Goal: Information Seeking & Learning: Check status

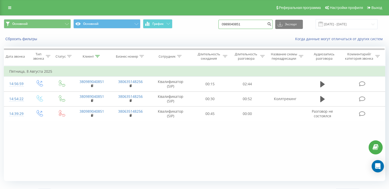
click at [249, 27] on input "0989040851" at bounding box center [245, 24] width 54 height 9
drag, startPoint x: 251, startPoint y: 25, endPoint x: 211, endPoint y: 26, distance: 39.9
click at [211, 26] on div "Основной Основной График 0989040851 Экспорт .csv .xls .xlsx 13.05.2025 - 13.08.…" at bounding box center [194, 24] width 381 height 10
paste input "505650237"
type input "0505650237"
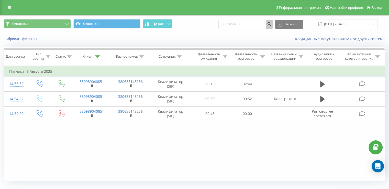
click at [271, 23] on icon "submit" at bounding box center [269, 23] width 4 height 3
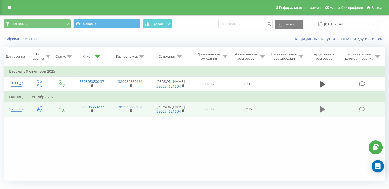
click at [323, 111] on button at bounding box center [323, 109] width 8 height 8
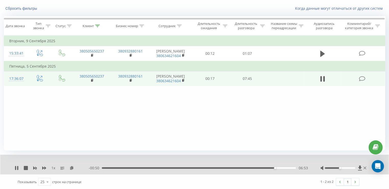
scroll to position [31, 0]
click at [54, 169] on span "1 x" at bounding box center [53, 167] width 4 height 5
click at [62, 167] on rect at bounding box center [61, 167] width 3 height 1
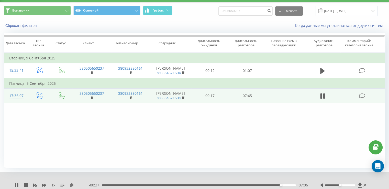
scroll to position [5, 0]
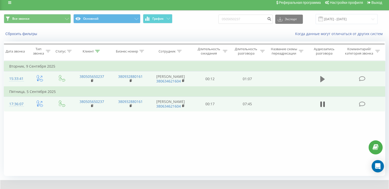
click at [321, 79] on icon at bounding box center [322, 79] width 5 height 6
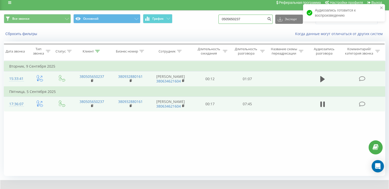
click at [249, 18] on input "0505650237" at bounding box center [245, 19] width 54 height 9
click at [213, 19] on div "Все звонки Основной График 0505650237 Экспорт .csv .xls .xlsx 22.06.2025 - 22.0…" at bounding box center [194, 19] width 381 height 10
paste input "662476764"
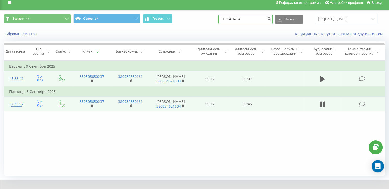
type input "0662476764"
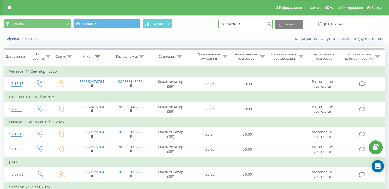
click at [237, 23] on input "0662476764" at bounding box center [245, 24] width 54 height 9
drag, startPoint x: 246, startPoint y: 24, endPoint x: 185, endPoint y: 25, distance: 61.9
click at [185, 25] on div "Все звонки Основной График 0662476764 Экспорт .csv .xls .xlsx 22.06.2025 - 22.0…" at bounding box center [194, 24] width 381 height 10
paste input "37172790"
type input "0637172790"
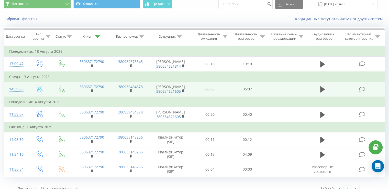
scroll to position [38, 0]
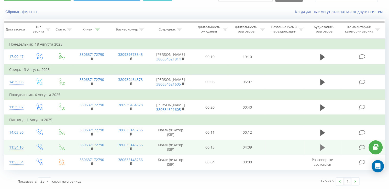
click at [321, 148] on icon at bounding box center [322, 147] width 5 height 6
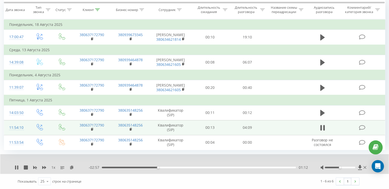
scroll to position [58, 0]
click at [52, 167] on span "1 x" at bounding box center [53, 167] width 4 height 5
click at [41, 167] on div "1 x" at bounding box center [52, 167] width 74 height 5
click at [45, 167] on icon at bounding box center [44, 167] width 4 height 3
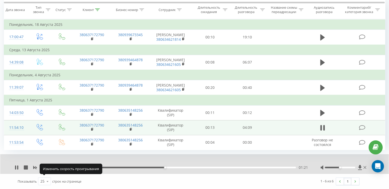
click at [45, 167] on icon at bounding box center [44, 167] width 4 height 3
